Goal: Find specific page/section: Find specific page/section

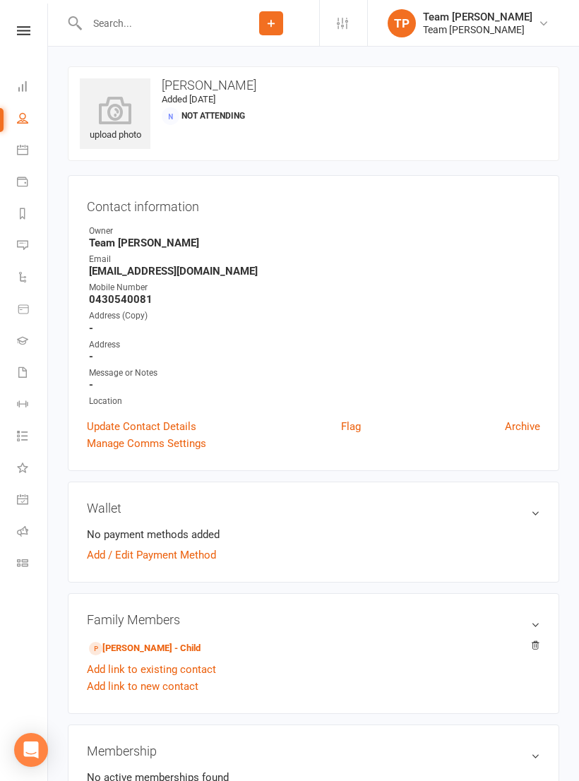
click at [32, 152] on link "Calendar" at bounding box center [33, 152] width 32 height 32
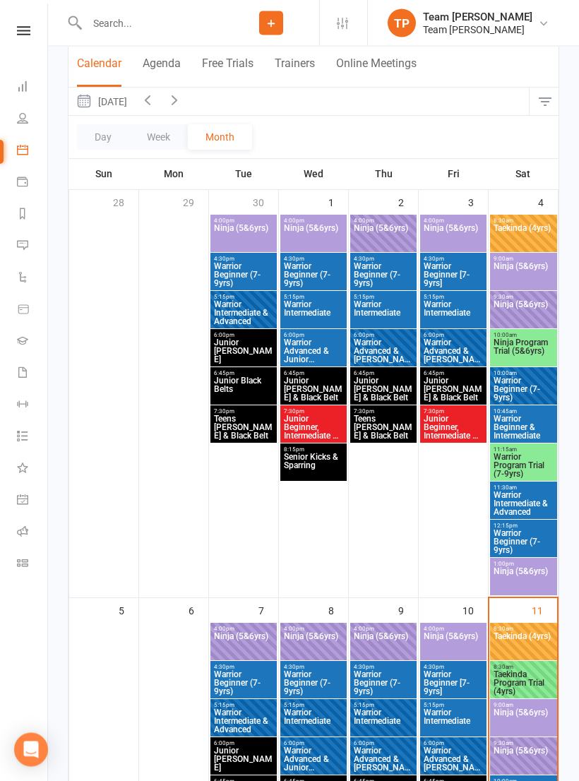
scroll to position [124, 0]
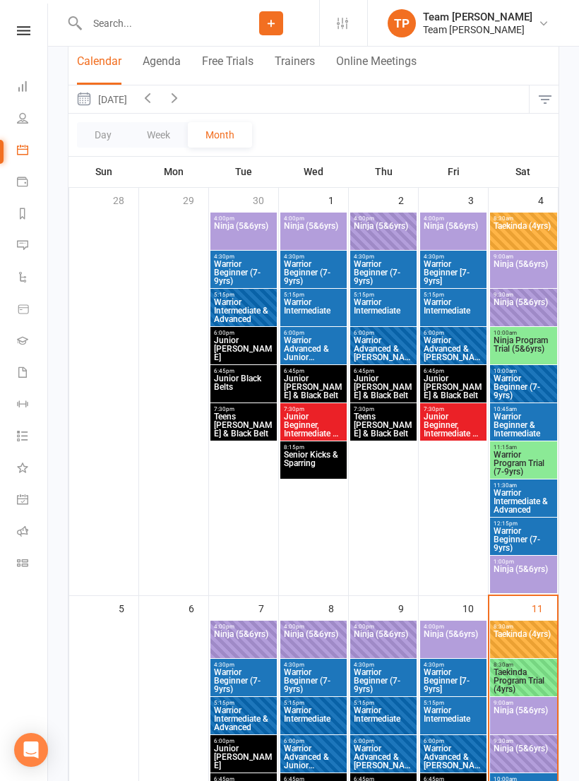
click at [530, 684] on span "Taekinda Program Trial (4yrs)" at bounding box center [523, 680] width 61 height 25
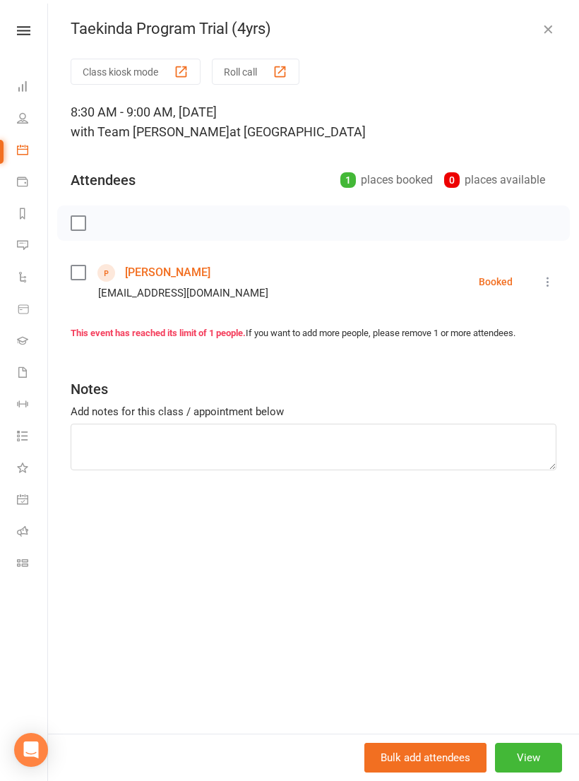
click at [153, 271] on link "[PERSON_NAME]" at bounding box center [167, 272] width 85 height 23
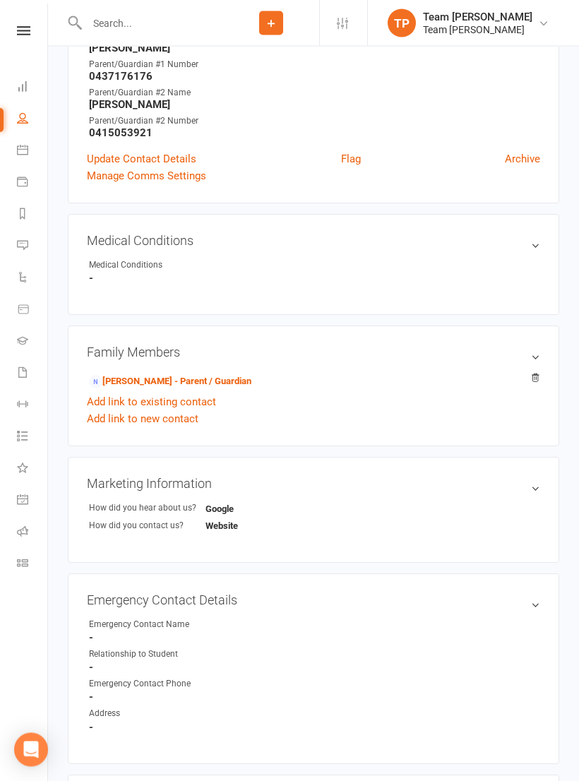
scroll to position [450, 0]
click at [208, 378] on link "[PERSON_NAME] - Parent / Guardian" at bounding box center [170, 381] width 162 height 15
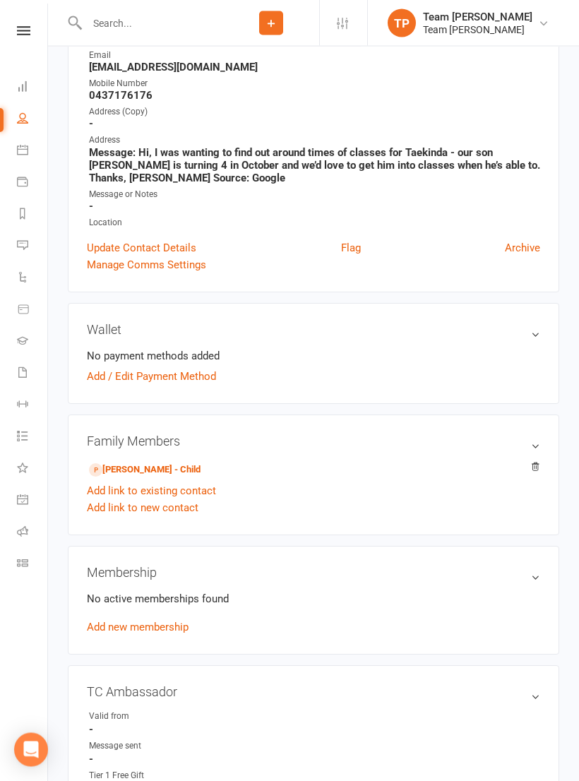
scroll to position [205, 0]
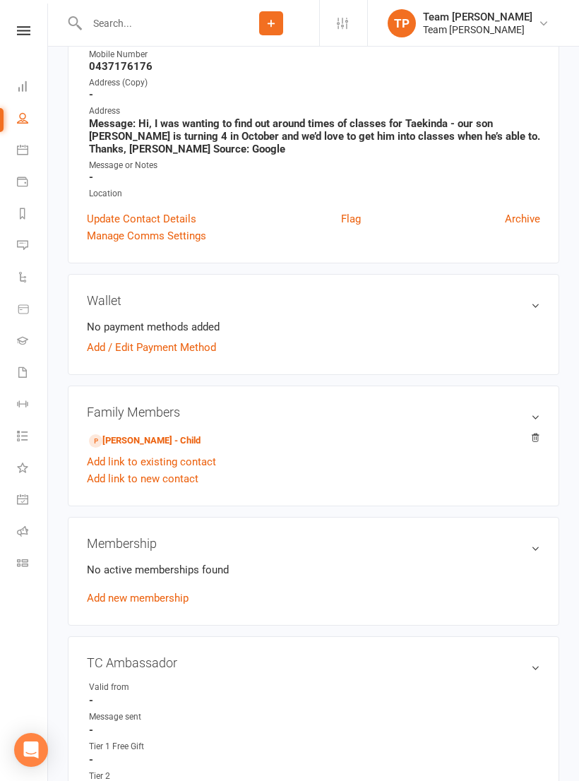
click at [141, 439] on link "[PERSON_NAME] - Child" at bounding box center [145, 441] width 112 height 15
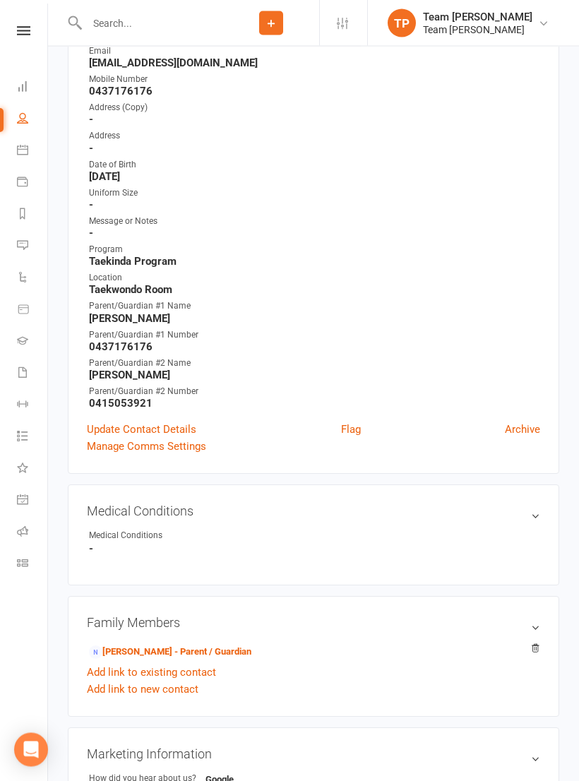
scroll to position [180, 0]
click at [209, 650] on link "[PERSON_NAME] - Parent / Guardian" at bounding box center [170, 652] width 162 height 15
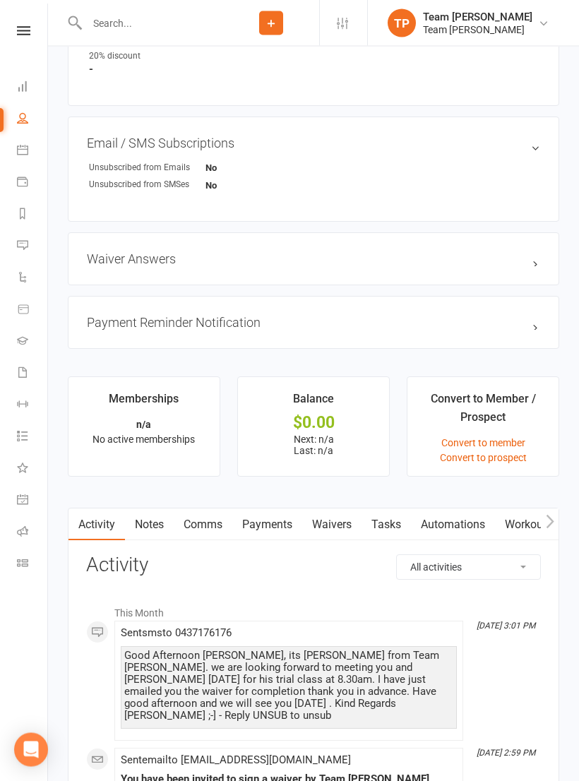
scroll to position [1001, 0]
